Goal: Task Accomplishment & Management: Manage account settings

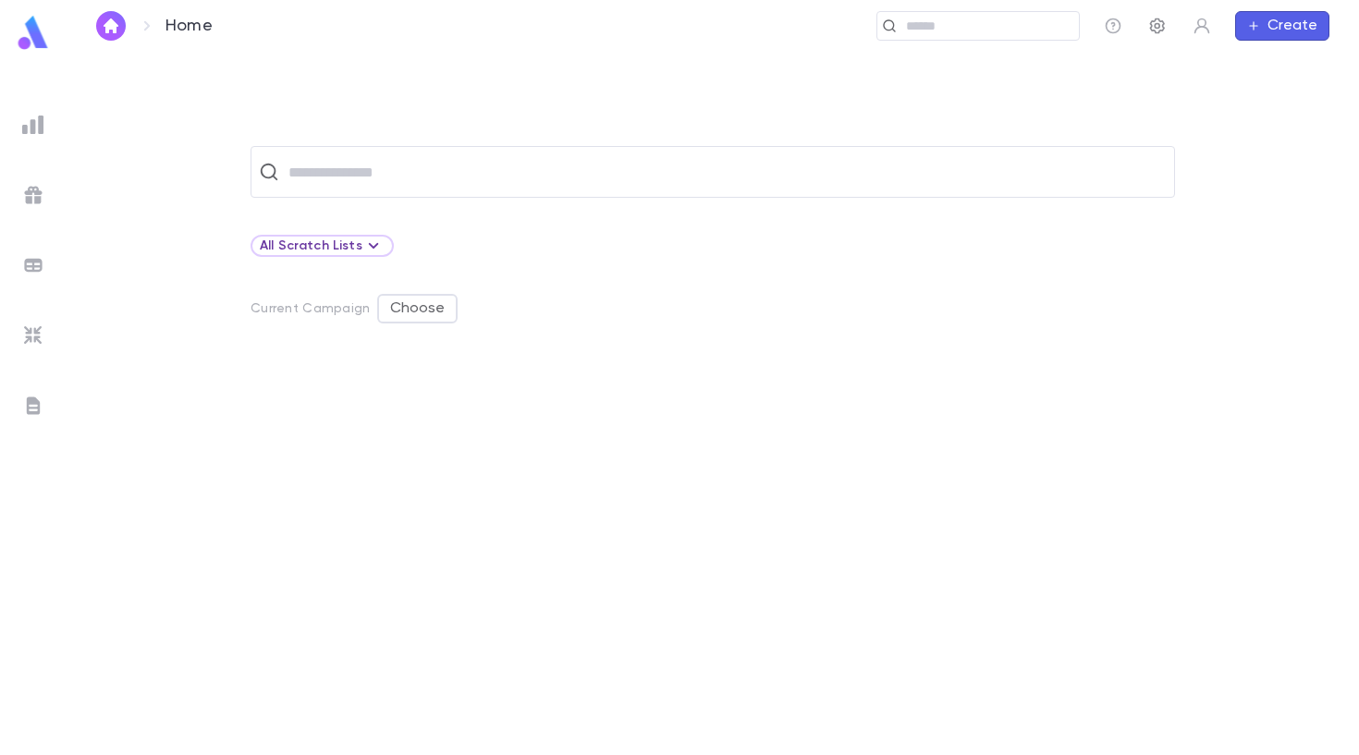
click at [1158, 31] on icon "button" at bounding box center [1157, 26] width 18 height 18
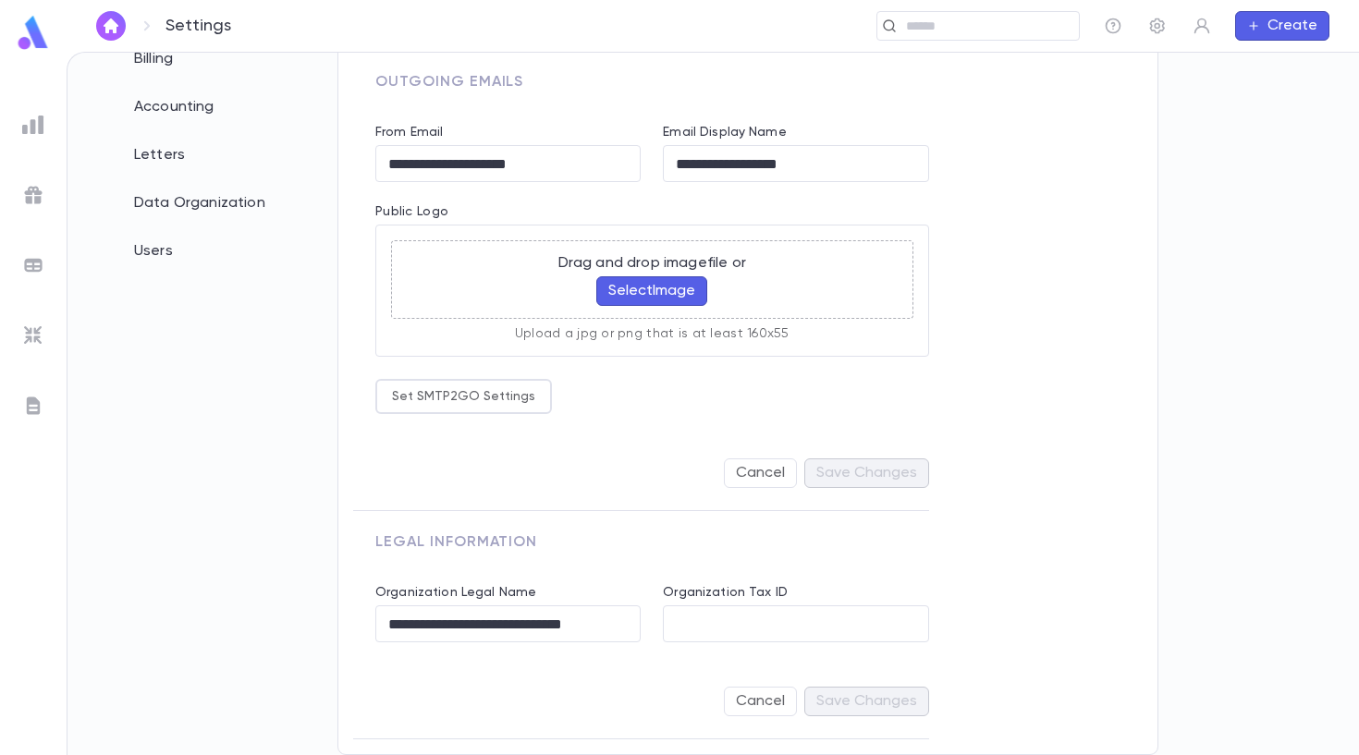
scroll to position [188, 0]
click at [468, 405] on button "Set SMTP2GO Settings" at bounding box center [463, 396] width 177 height 35
click at [773, 380] on div at bounding box center [679, 377] width 1359 height 755
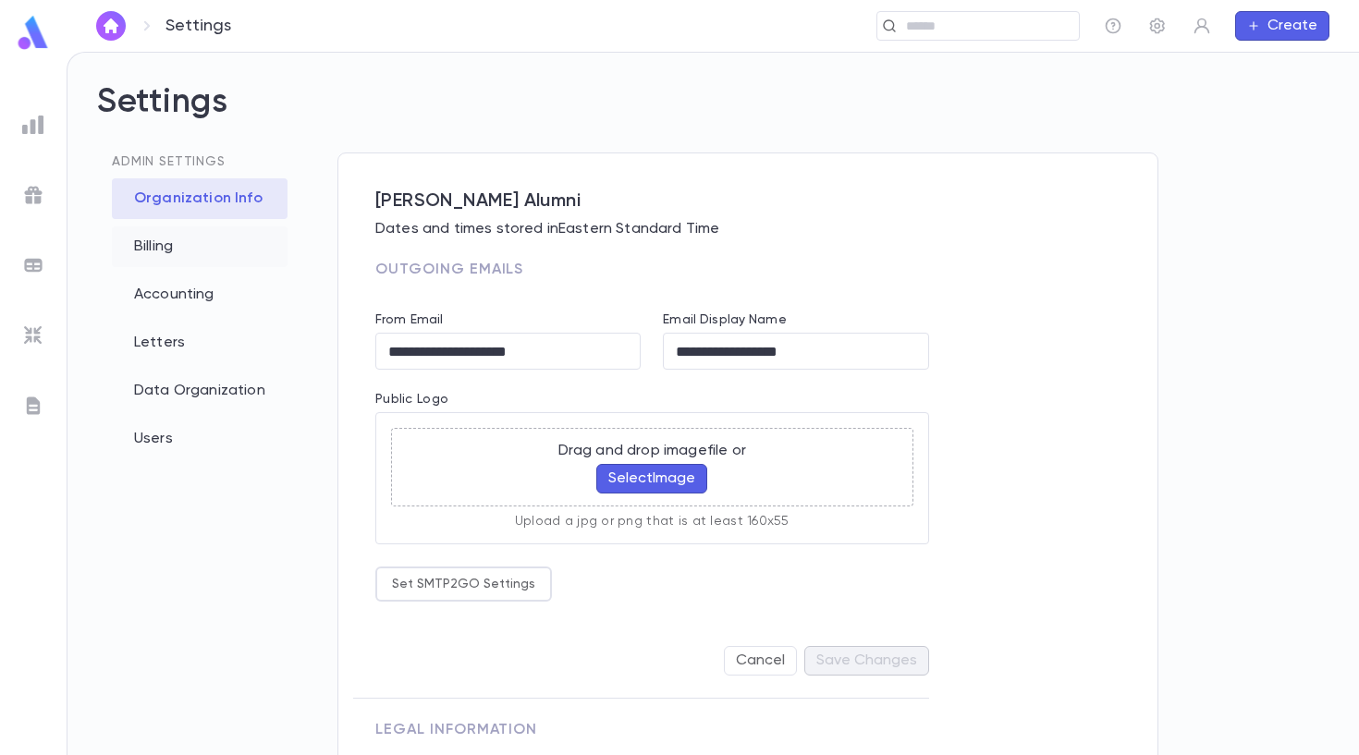
scroll to position [0, 0]
click at [205, 259] on div "Billing" at bounding box center [200, 246] width 176 height 41
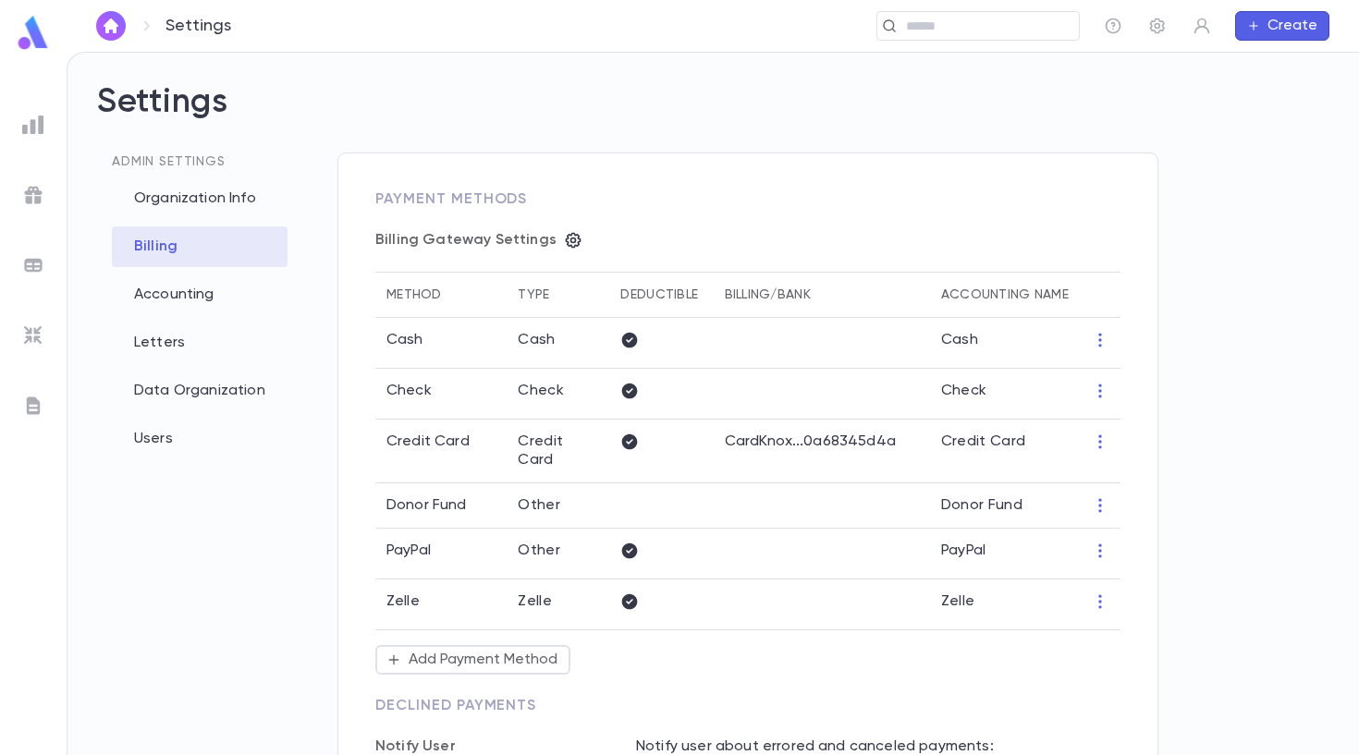
type input "*"
click at [564, 235] on icon "button" at bounding box center [573, 240] width 18 height 18
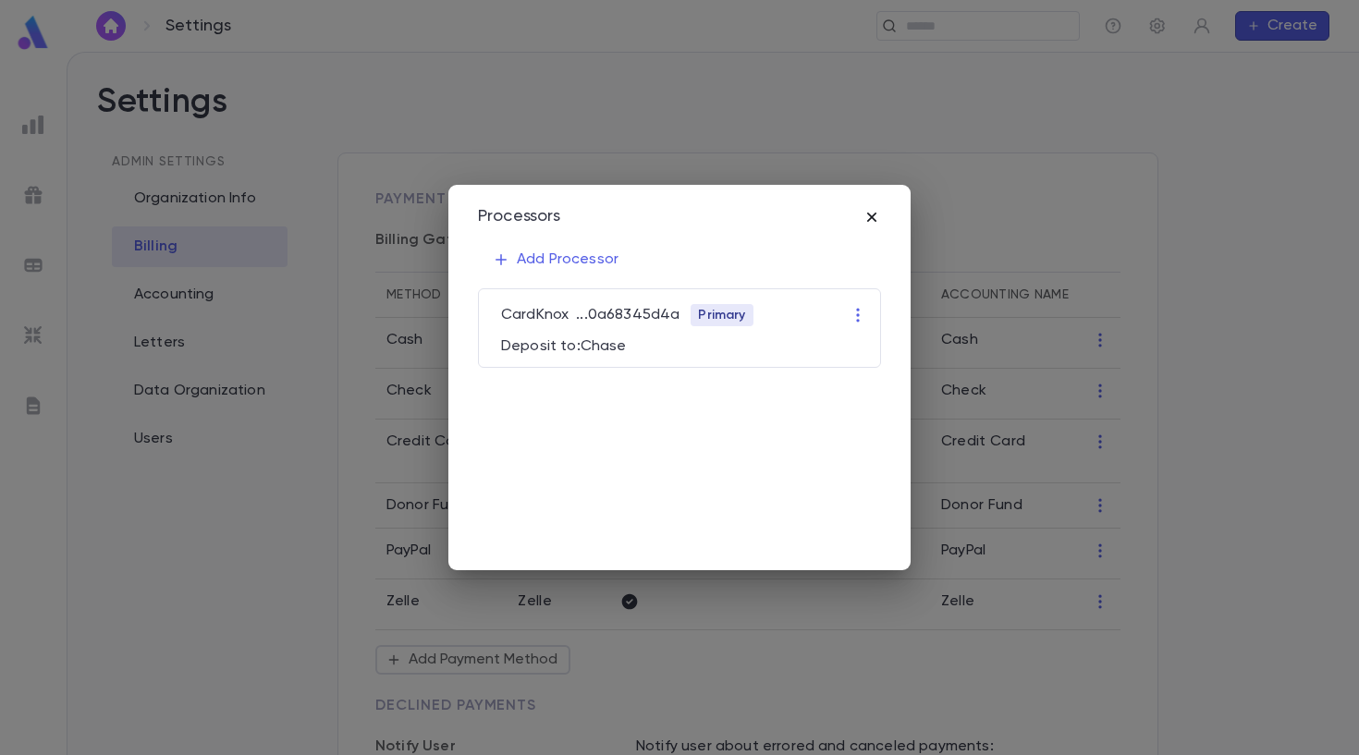
click at [875, 220] on icon "button" at bounding box center [871, 217] width 9 height 9
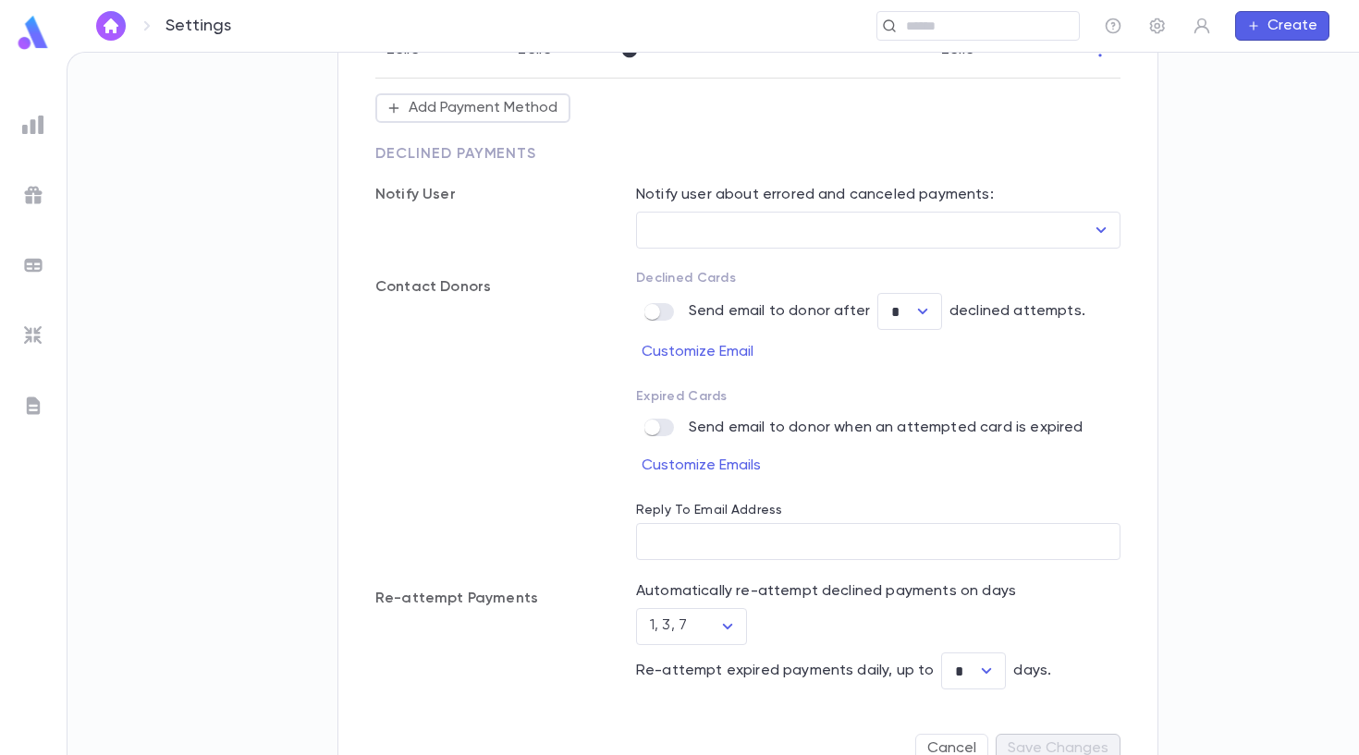
scroll to position [527, 0]
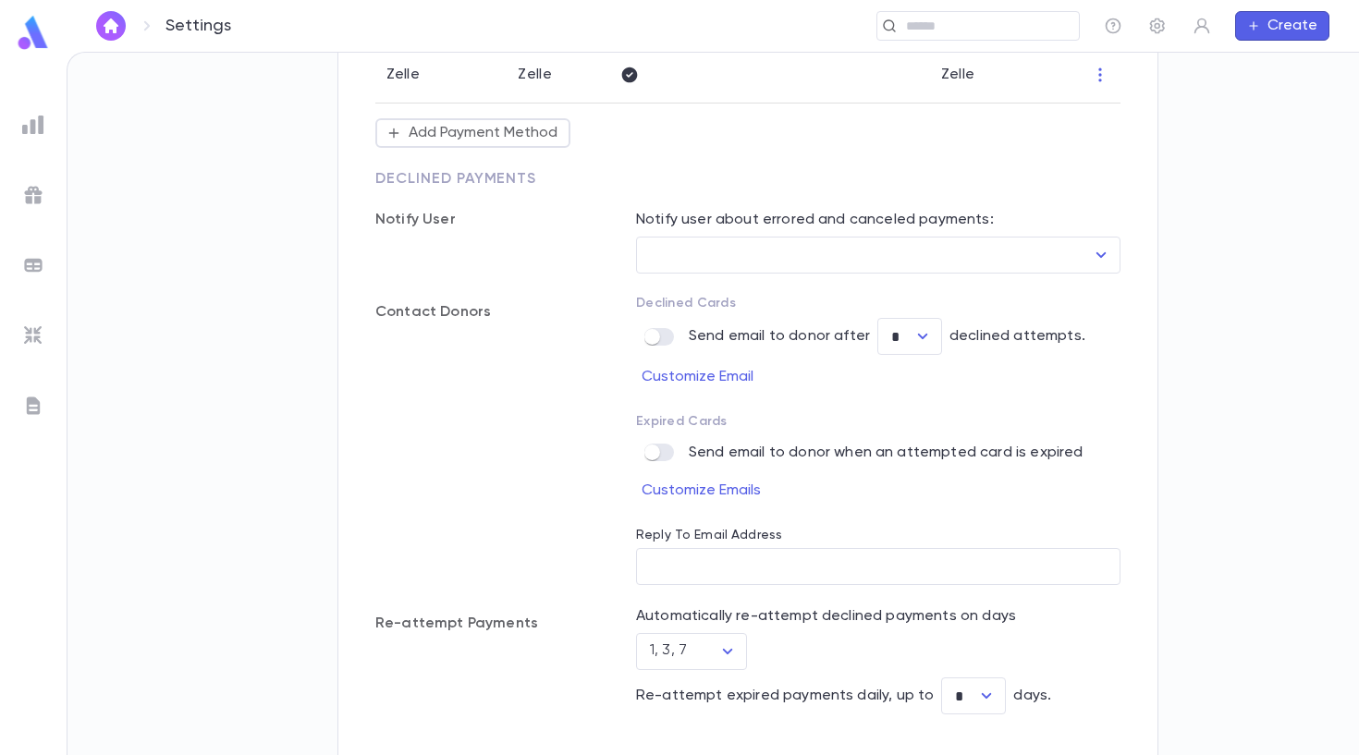
click at [34, 409] on img at bounding box center [33, 406] width 22 height 22
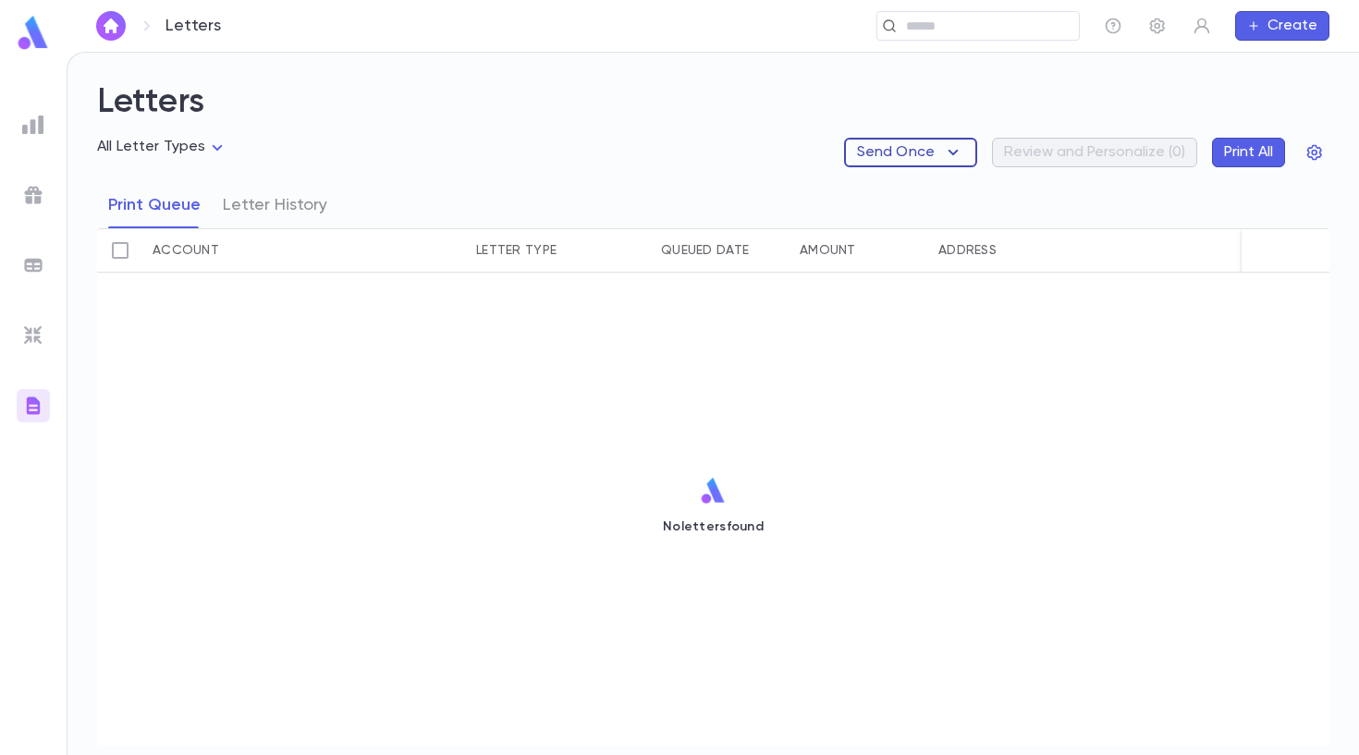
click at [912, 148] on p "Send Once" at bounding box center [896, 152] width 78 height 18
click at [934, 190] on li "Donation Summaries" at bounding box center [936, 189] width 174 height 30
click at [923, 154] on p "Send Once" at bounding box center [896, 152] width 78 height 18
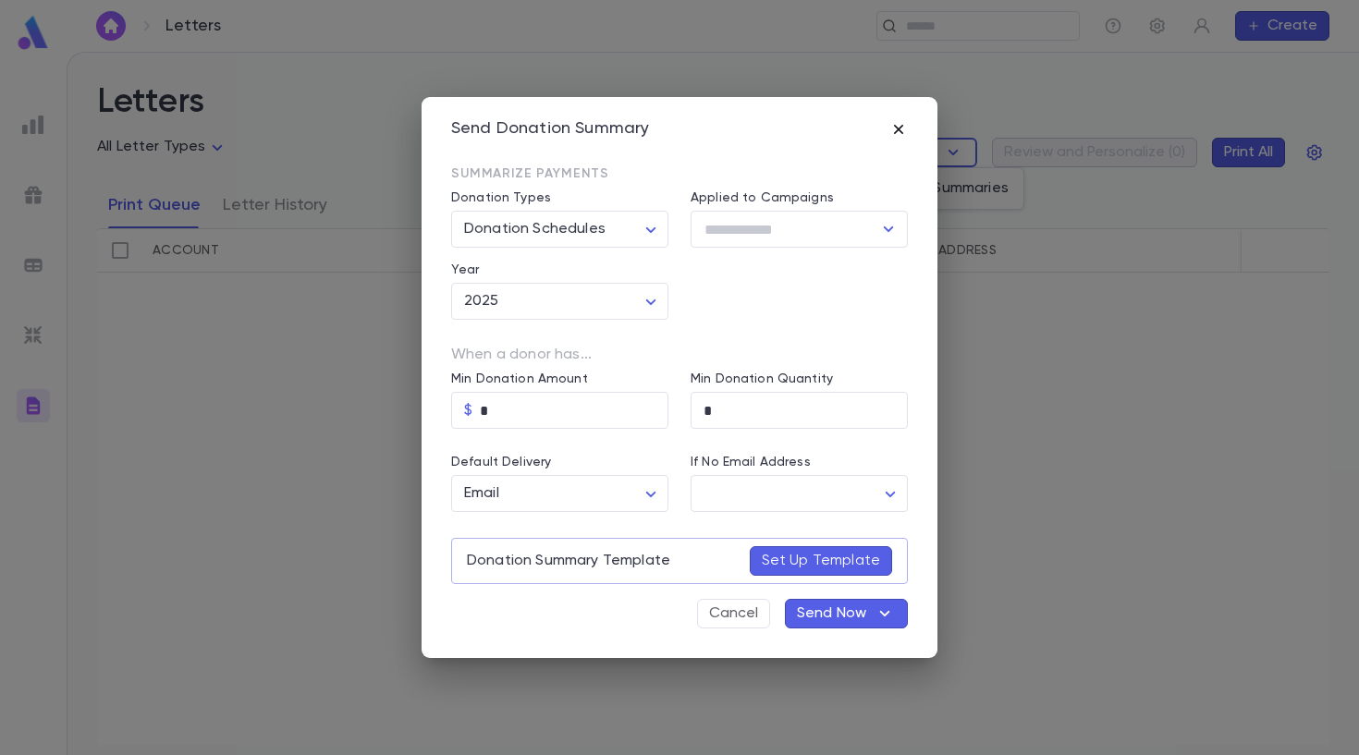
click at [894, 123] on icon "button" at bounding box center [898, 129] width 18 height 18
